Goal: Task Accomplishment & Management: Complete application form

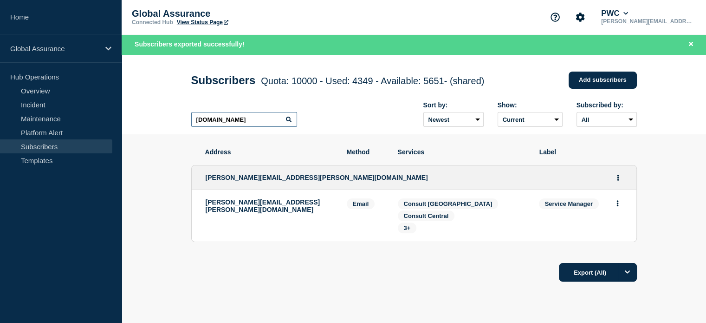
click at [223, 122] on input "[DOMAIN_NAME]" at bounding box center [244, 119] width 106 height 15
drag, startPoint x: 222, startPoint y: 121, endPoint x: 185, endPoint y: 122, distance: 36.7
click at [185, 122] on div "Subscribers Quota: 10000 - Used: 4349 - Available: 5651 - (shared) Quota Used A…" at bounding box center [414, 94] width 467 height 80
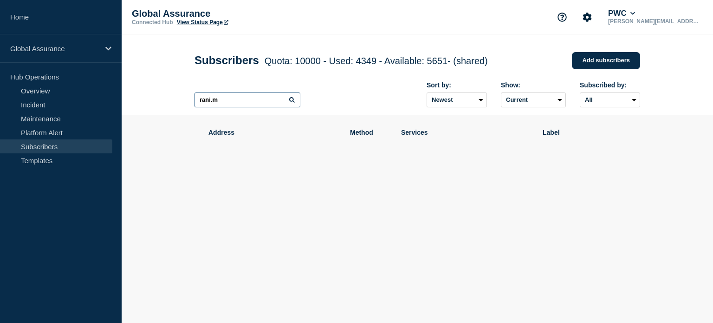
drag, startPoint x: 229, startPoint y: 105, endPoint x: 183, endPoint y: 105, distance: 46.0
click at [183, 105] on header "Subscribers Quota: 10000 - Used: 4349 - Available: 5651 - (shared) Quota Used A…" at bounding box center [418, 74] width 592 height 80
paste input "[EMAIL_ADDRESS][DOMAIN_NAME]"
type input "[EMAIL_ADDRESS][PERSON_NAME][DOMAIN_NAME]"
click at [598, 62] on link "Add subscribers" at bounding box center [606, 60] width 68 height 17
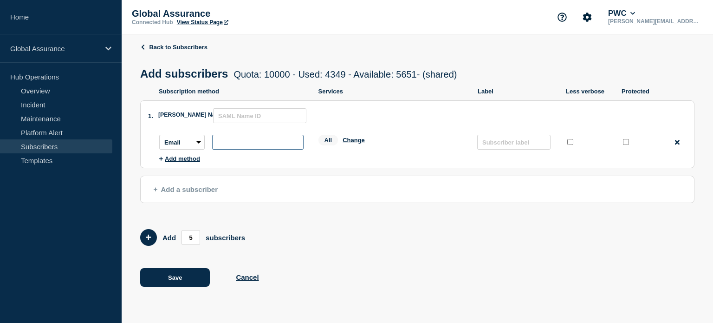
click at [222, 145] on input "subscription-address" at bounding box center [257, 142] width 91 height 15
paste input "[EMAIL_ADDRESS][PERSON_NAME][DOMAIN_NAME]"
type input "[EMAIL_ADDRESS][PERSON_NAME][DOMAIN_NAME]"
click at [350, 142] on button "Change" at bounding box center [354, 140] width 22 height 7
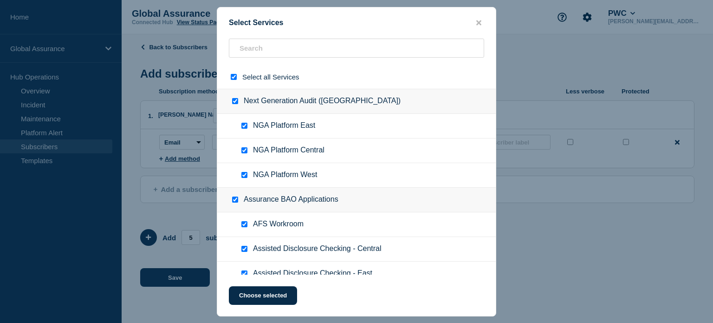
click at [234, 80] on input "select all checkbox" at bounding box center [234, 77] width 6 height 6
checkbox input "false"
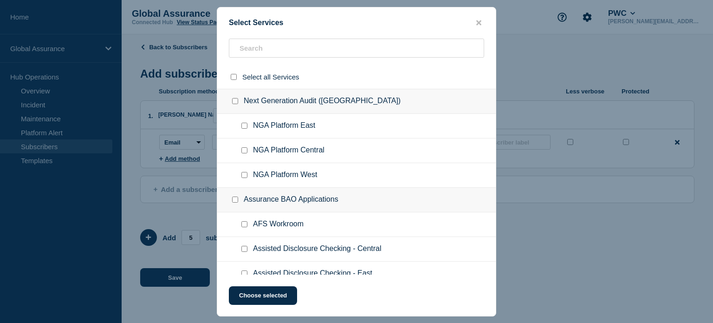
checkbox input "false"
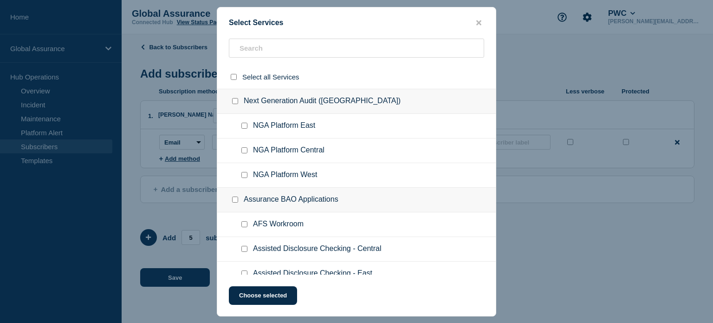
checkbox input "false"
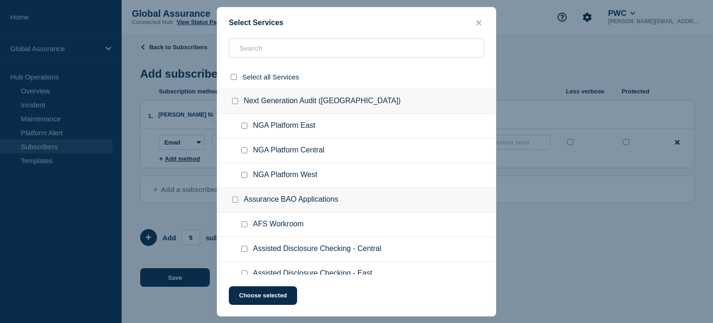
checkbox input "false"
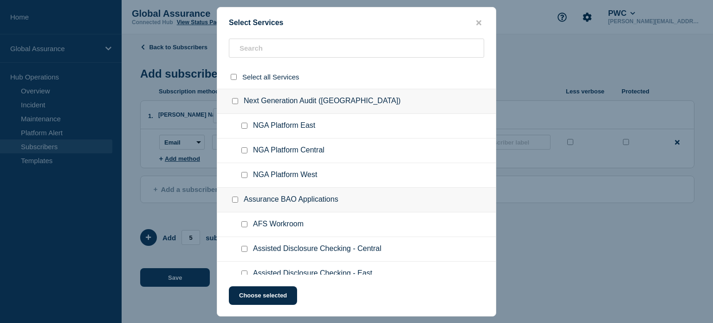
checkbox input "false"
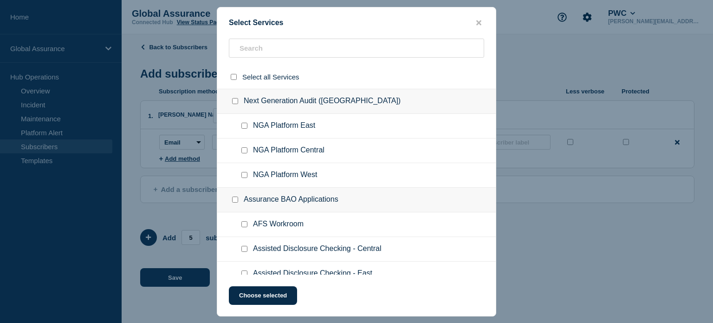
checkbox input "false"
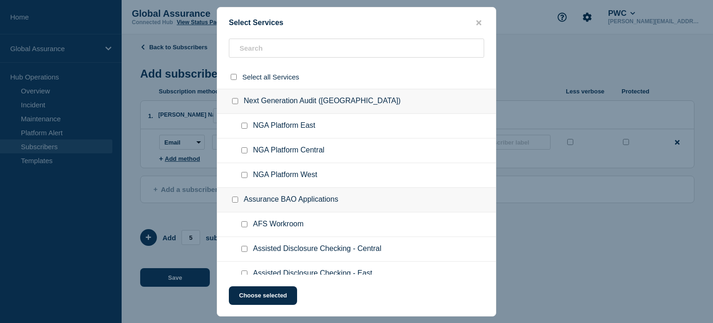
checkbox input "false"
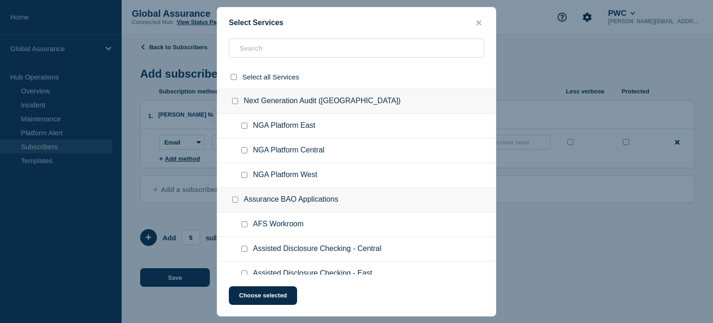
checkbox input "false"
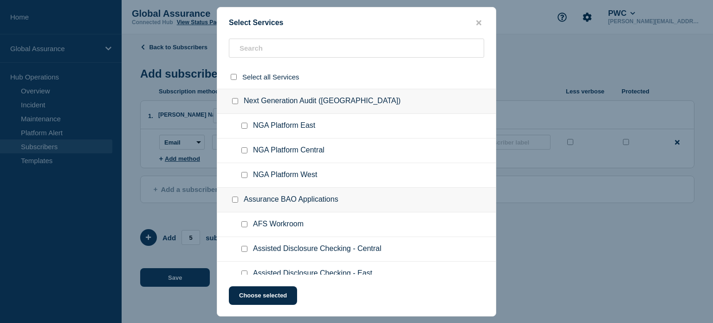
checkbox input "false"
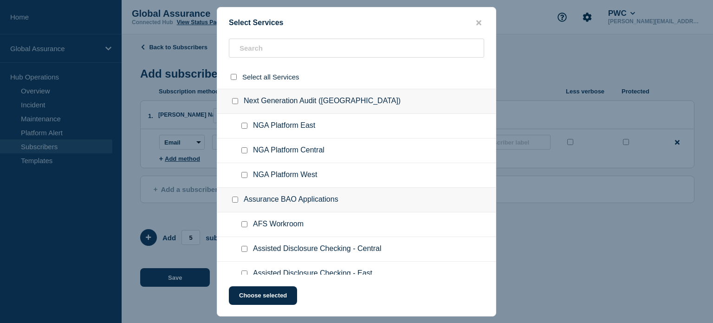
checkbox input "false"
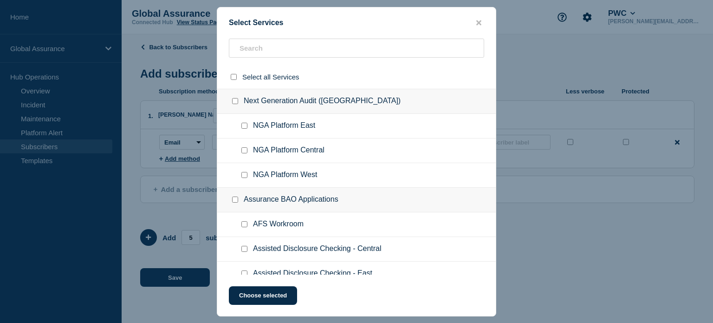
checkbox input "false"
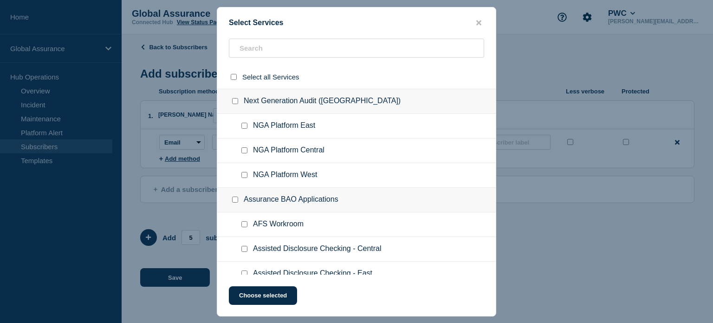
checkbox input "false"
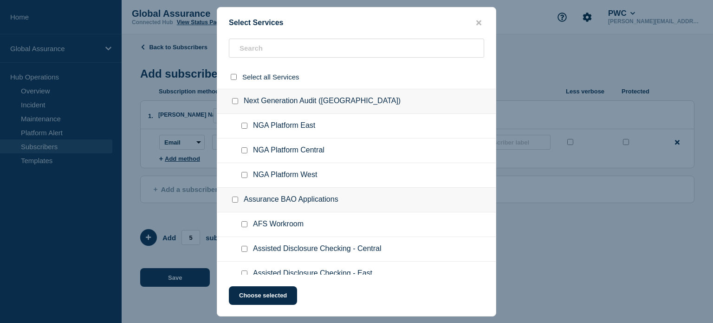
checkbox input "false"
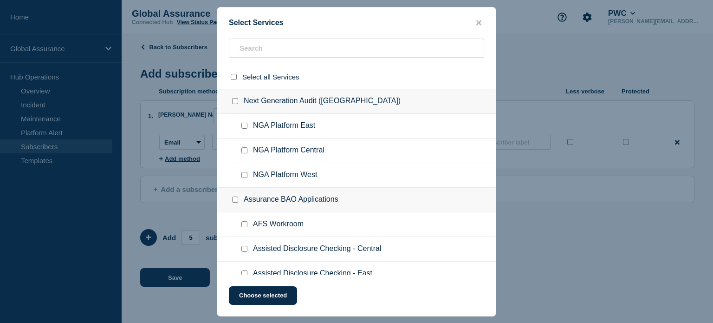
checkbox input "false"
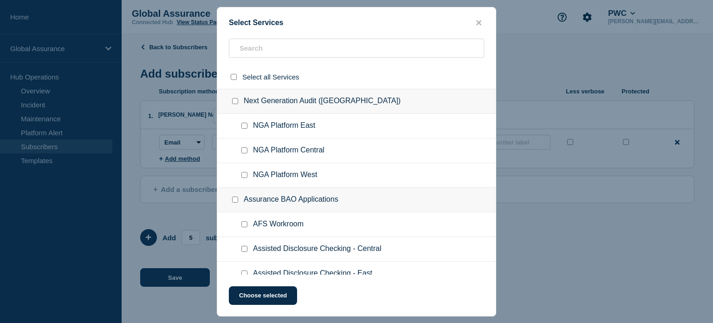
checkbox input "false"
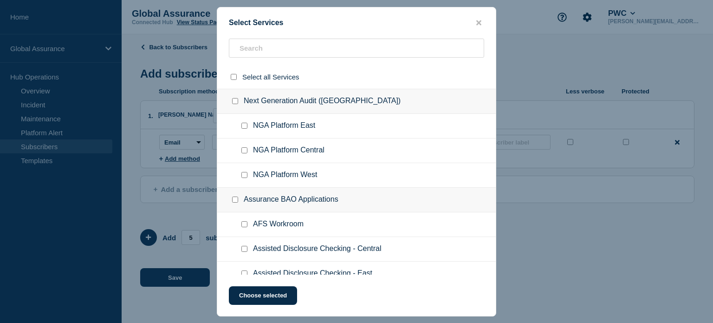
checkbox input "false"
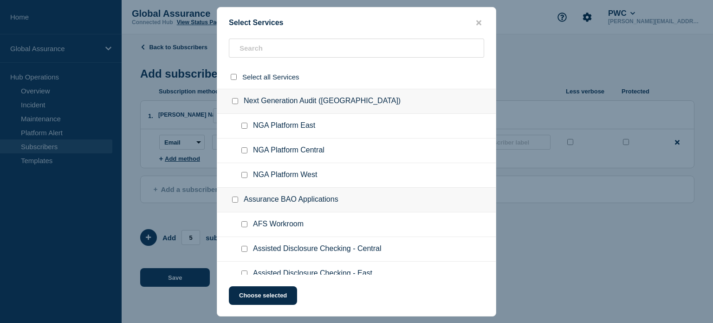
checkbox input "false"
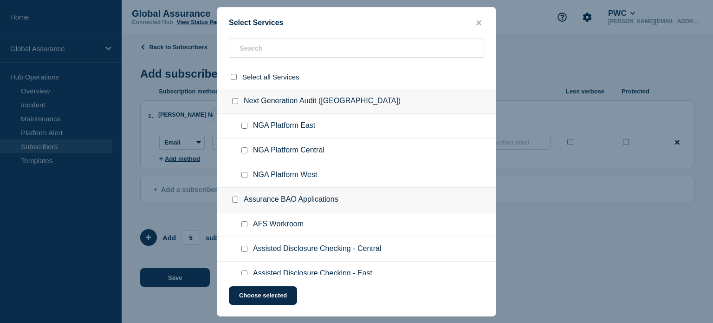
checkbox input "false"
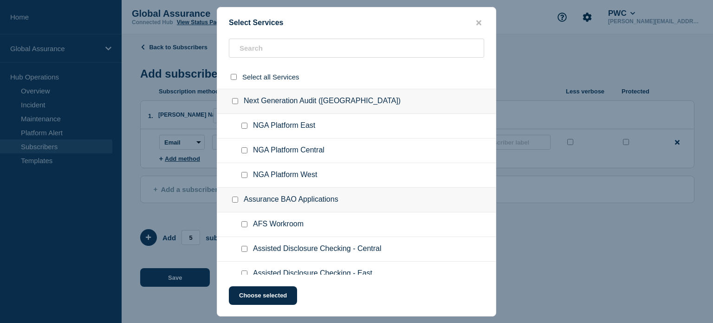
checkbox input "false"
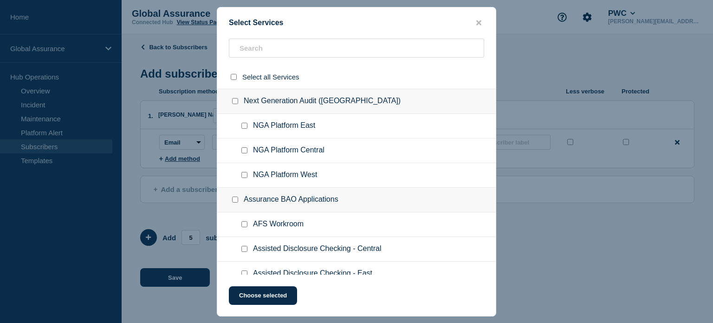
checkbox input "false"
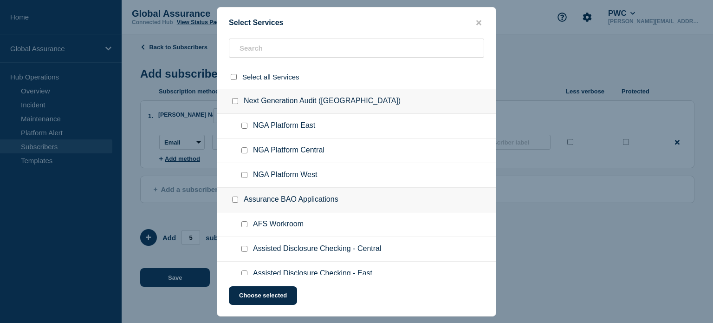
checkbox input "false"
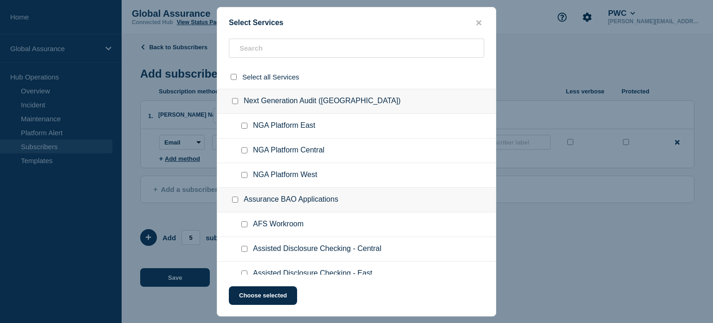
checkbox input "false"
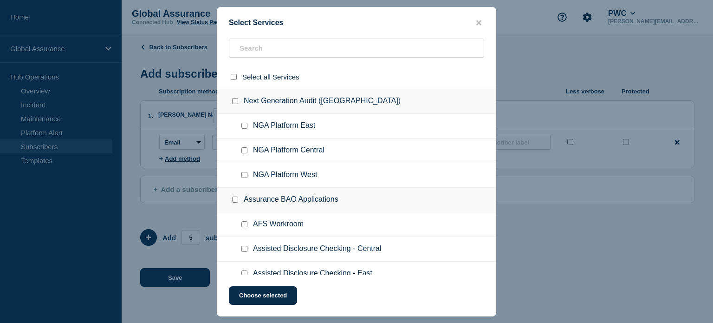
checkbox input "false"
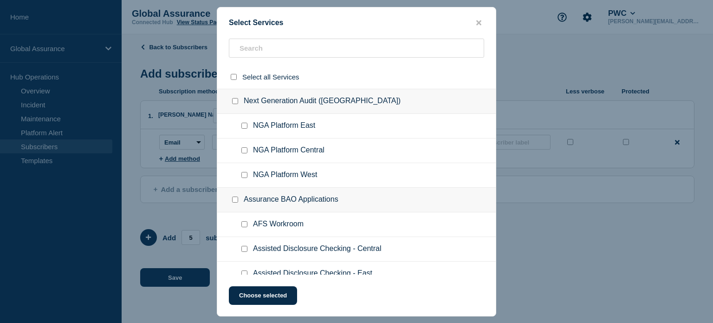
checkbox input "false"
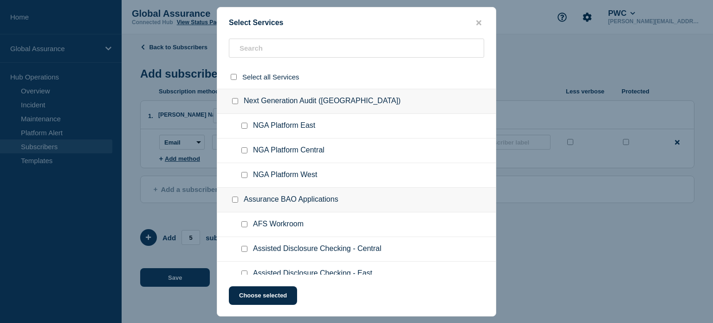
checkbox input "false"
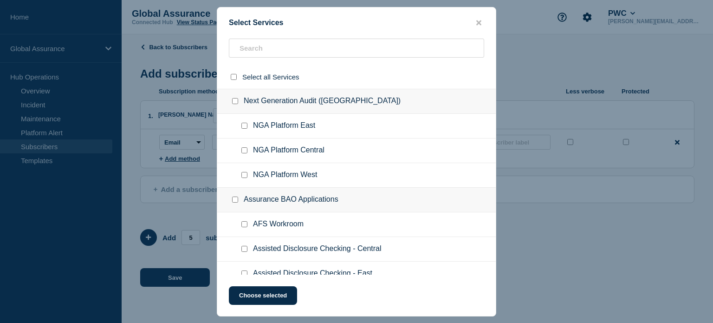
checkbox input "false"
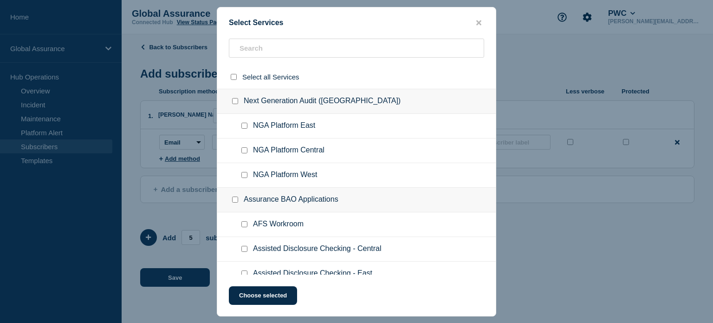
checkbox input "false"
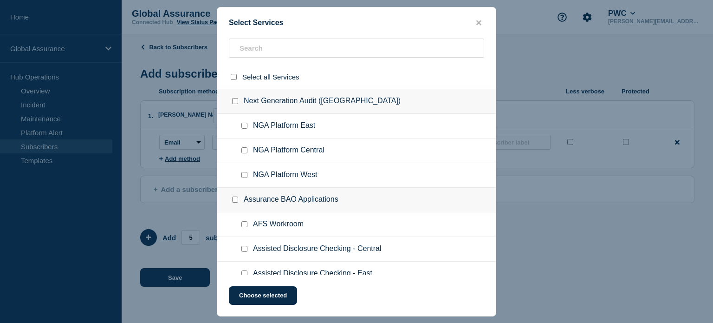
checkbox input "false"
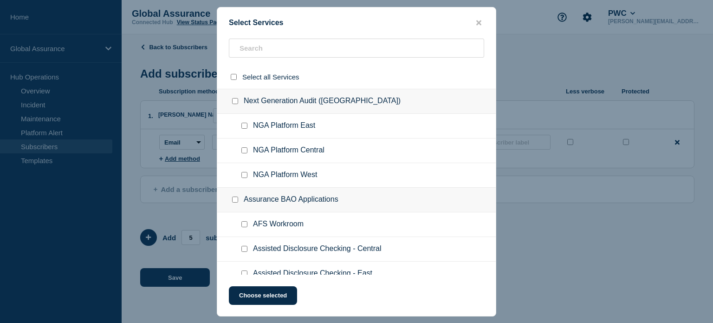
checkbox input "false"
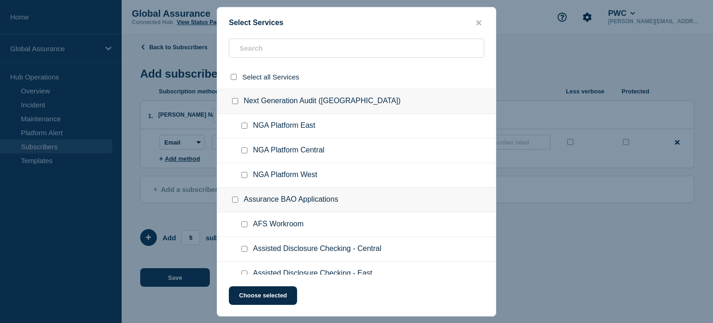
checkbox input "false"
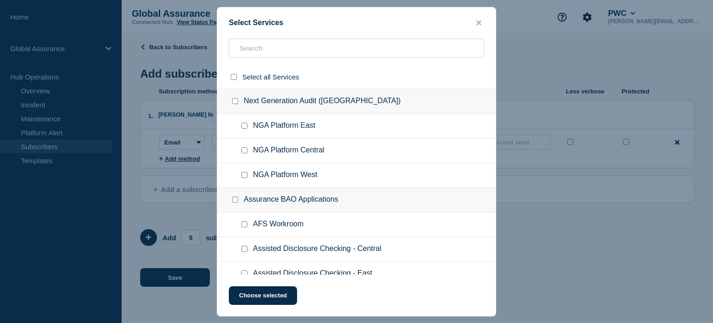
checkbox input "false"
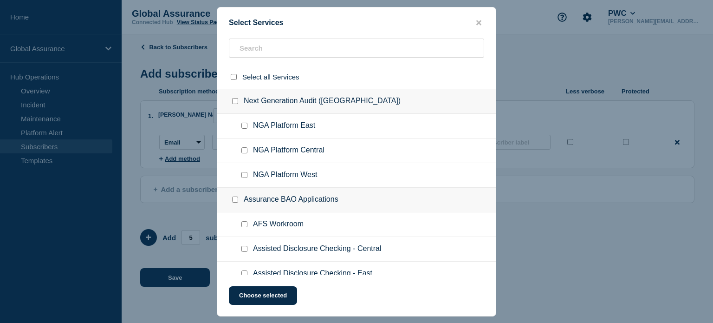
checkbox input "false"
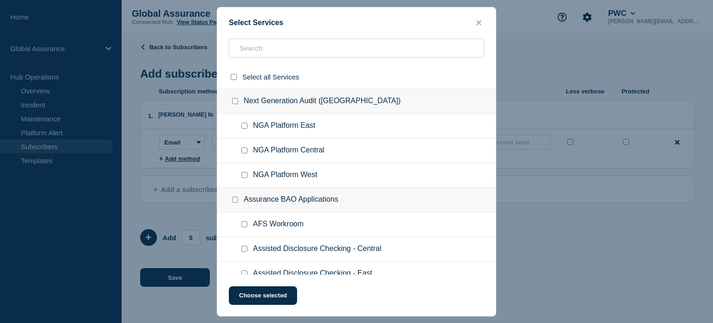
checkbox input "false"
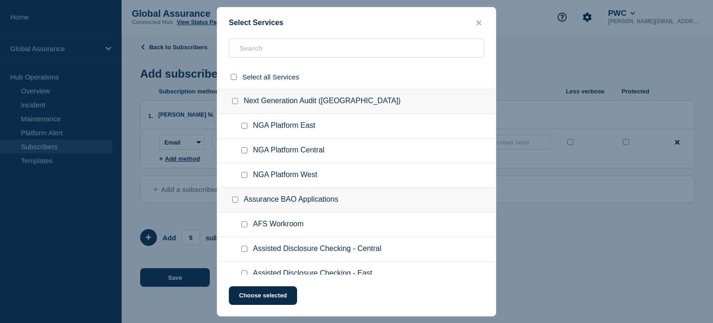
checkbox input "false"
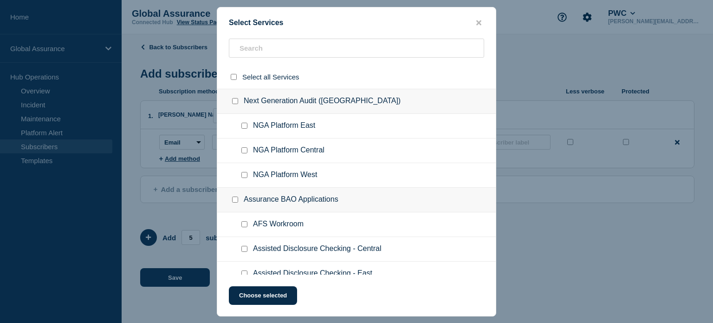
checkbox input "false"
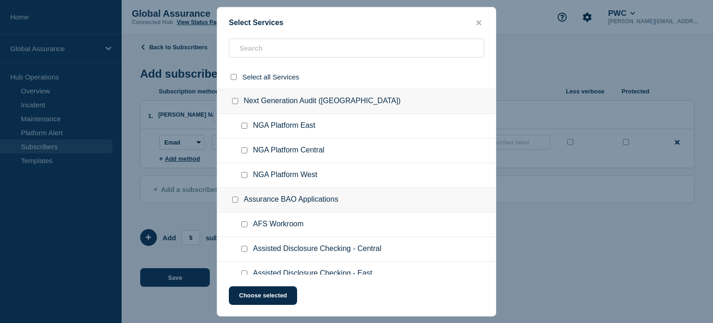
checkbox input "false"
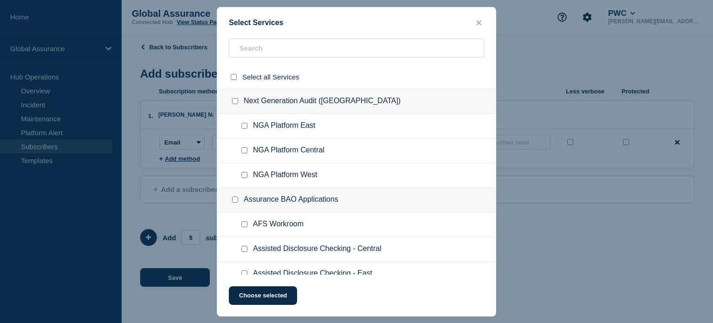
checkbox input "false"
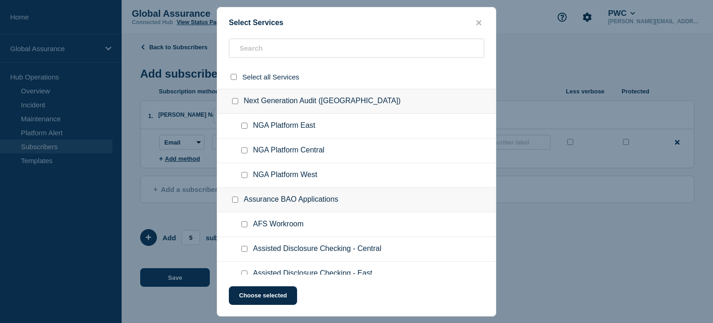
checkbox input "false"
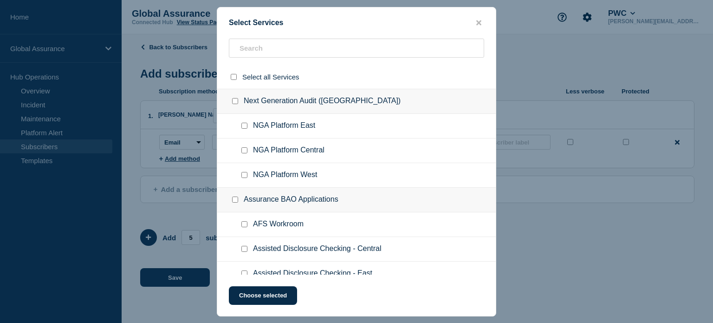
checkbox input "false"
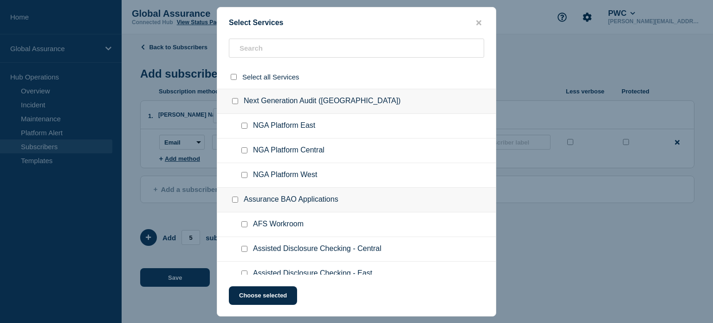
checkbox input "false"
click at [477, 24] on icon "close button" at bounding box center [479, 22] width 5 height 5
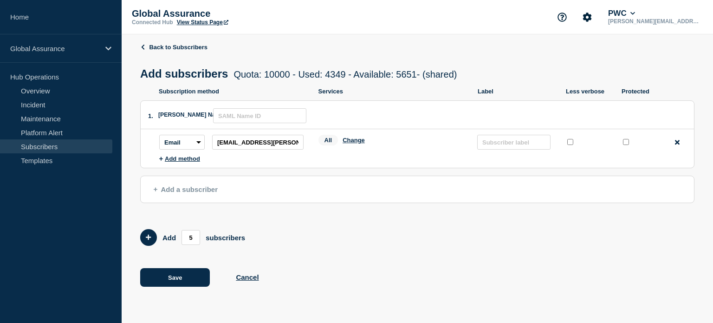
click at [367, 162] on ul "Subscription method: Email SMS Webhook Slack Teams Address: [EMAIL_ADDRESS][PER…" at bounding box center [426, 145] width 535 height 33
click at [143, 237] on button "Add 5 team members" at bounding box center [148, 237] width 17 height 17
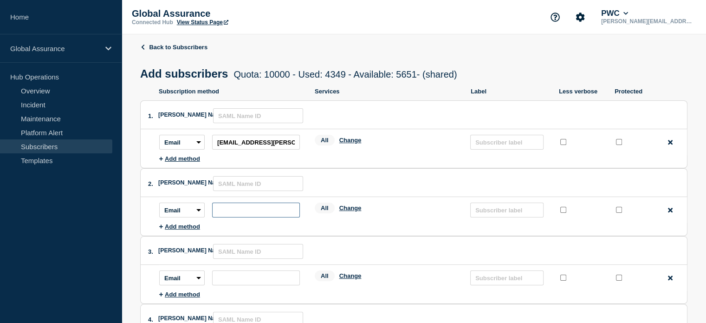
click at [223, 213] on input "subscription-address" at bounding box center [256, 209] width 88 height 15
click at [156, 46] on link "Back to Subscribers" at bounding box center [173, 47] width 67 height 7
